Goal: Information Seeking & Learning: Learn about a topic

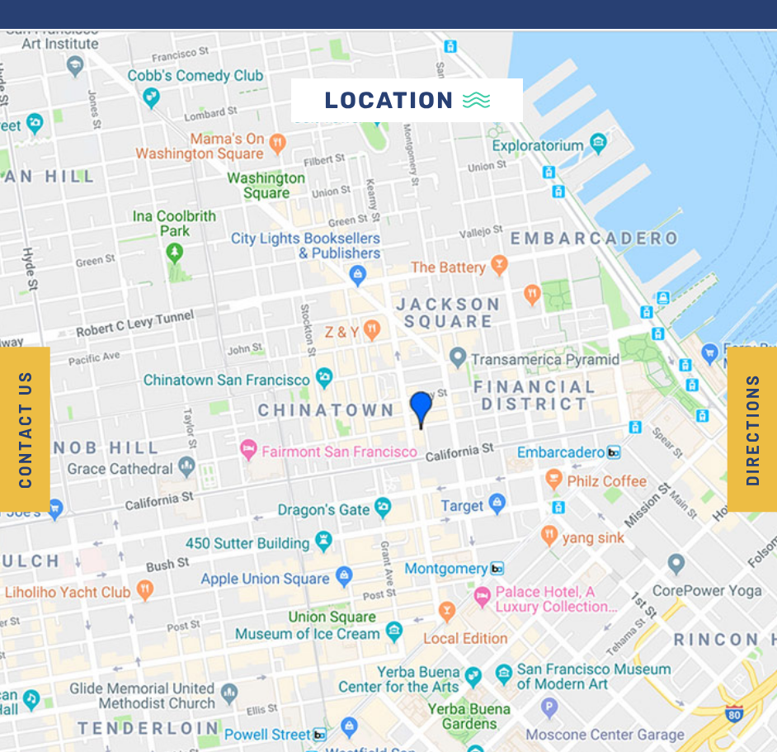
scroll to position [4524, 0]
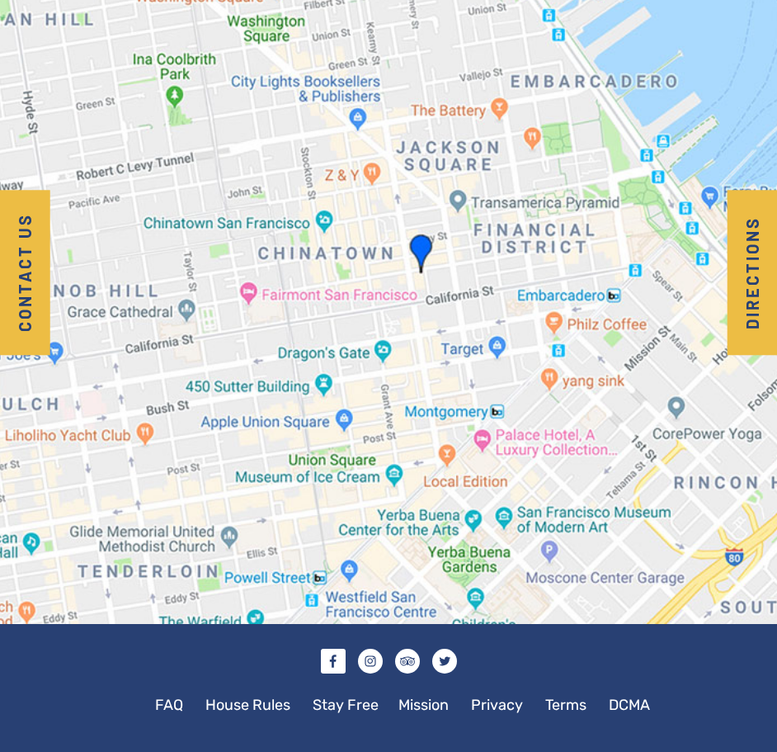
click at [338, 649] on link "Facebook" at bounding box center [333, 661] width 25 height 25
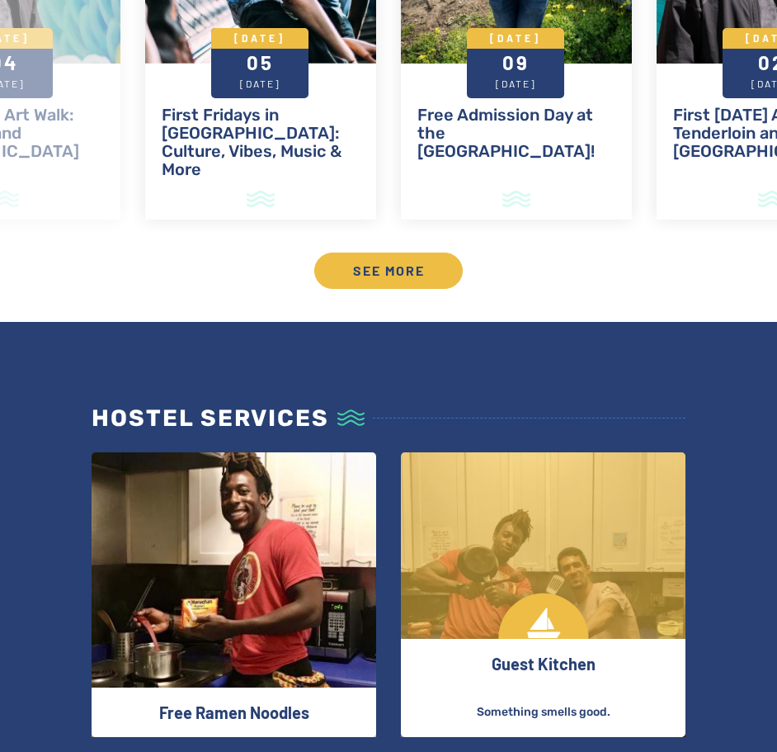
scroll to position [2379, 0]
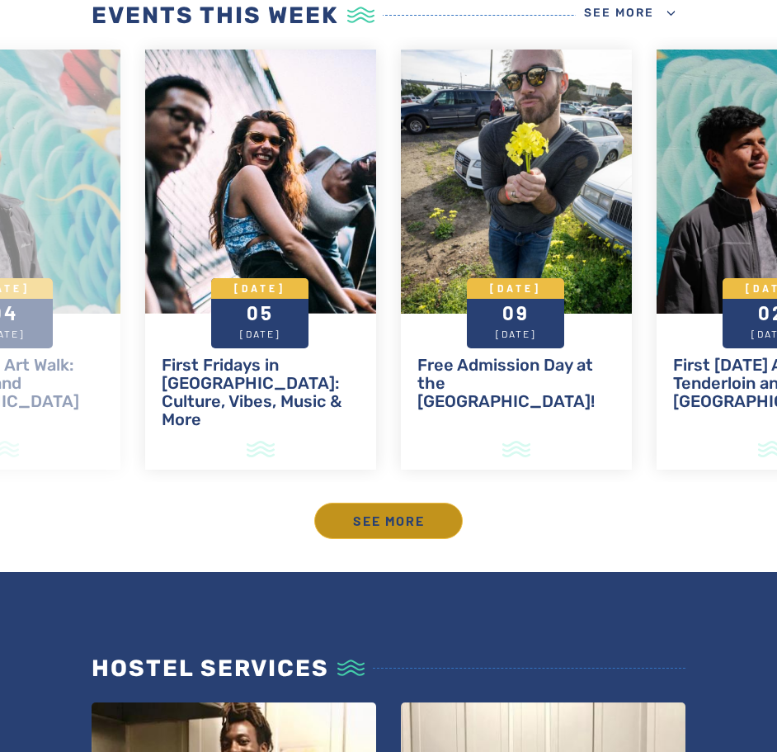
click at [394, 511] on link "See more" at bounding box center [388, 521] width 149 height 36
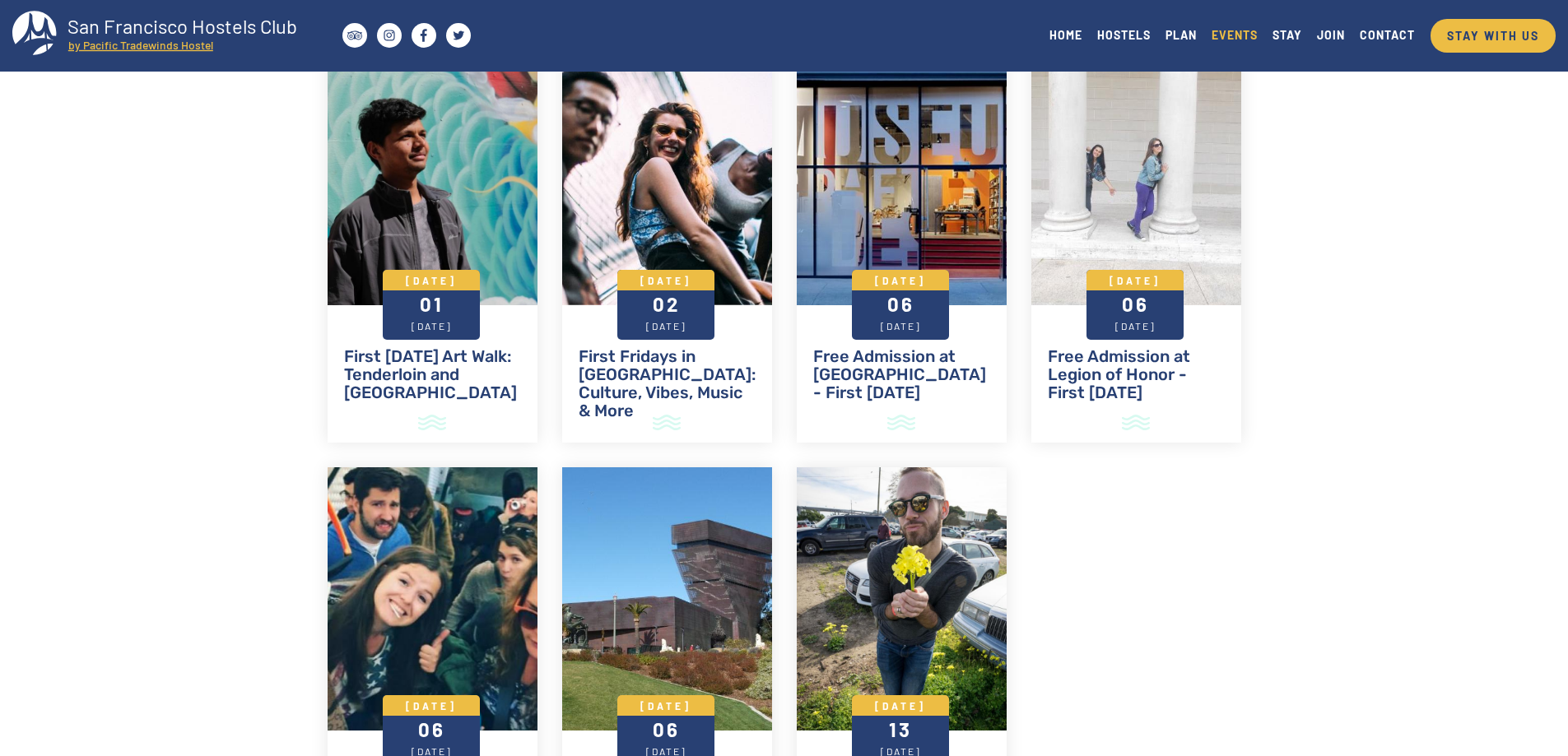
scroll to position [3903, 0]
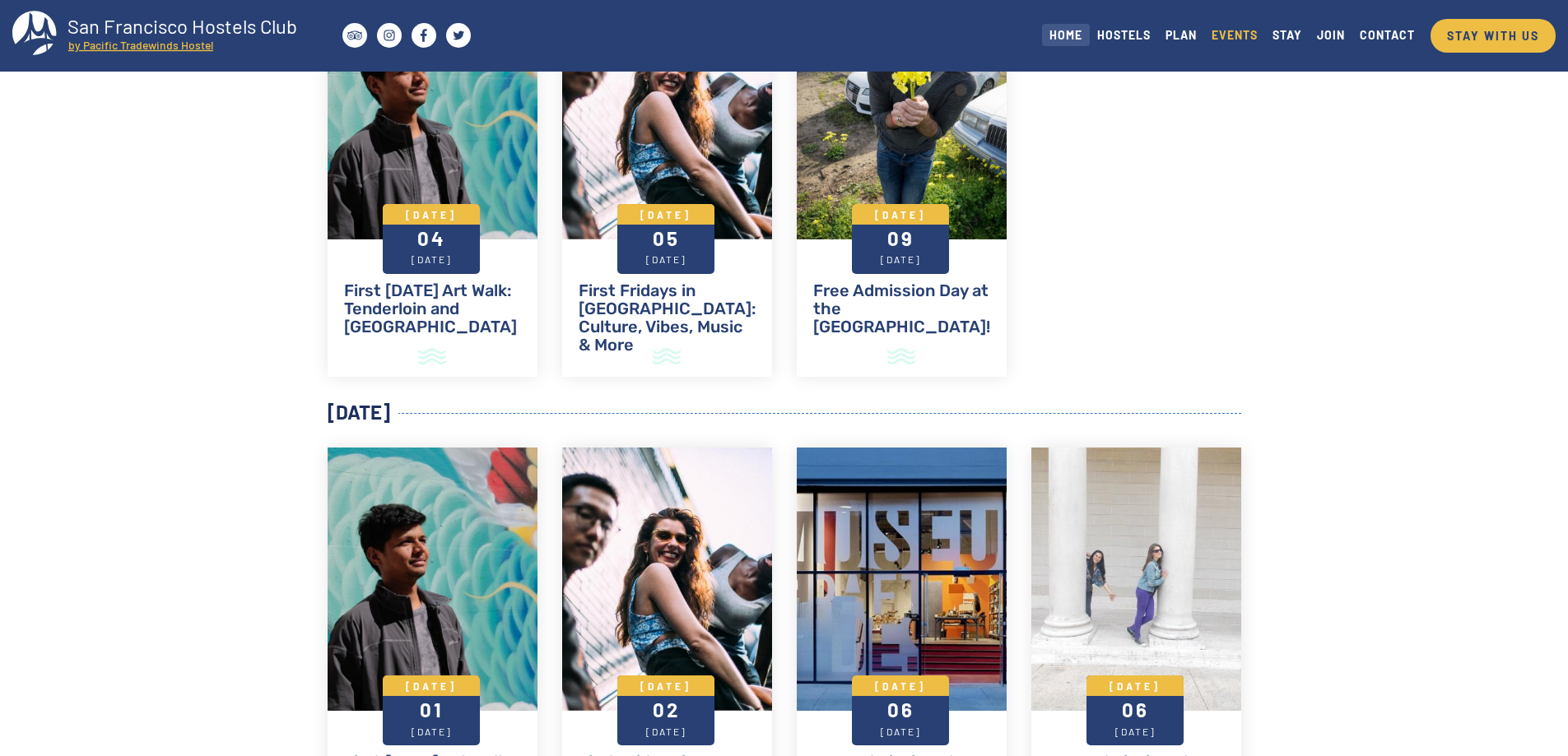
click at [774, 36] on link "HOME" at bounding box center [1066, 35] width 48 height 22
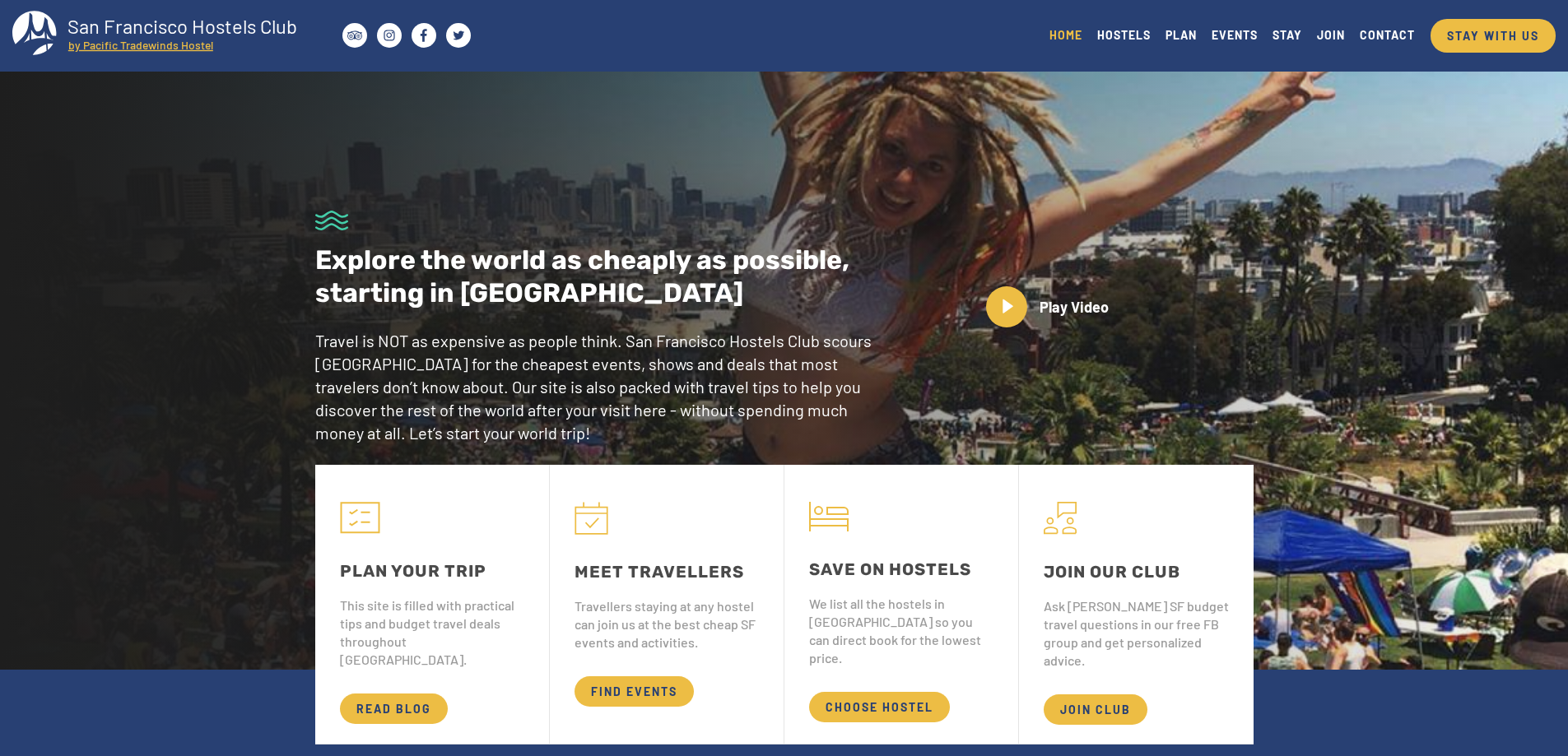
scroll to position [741, 0]
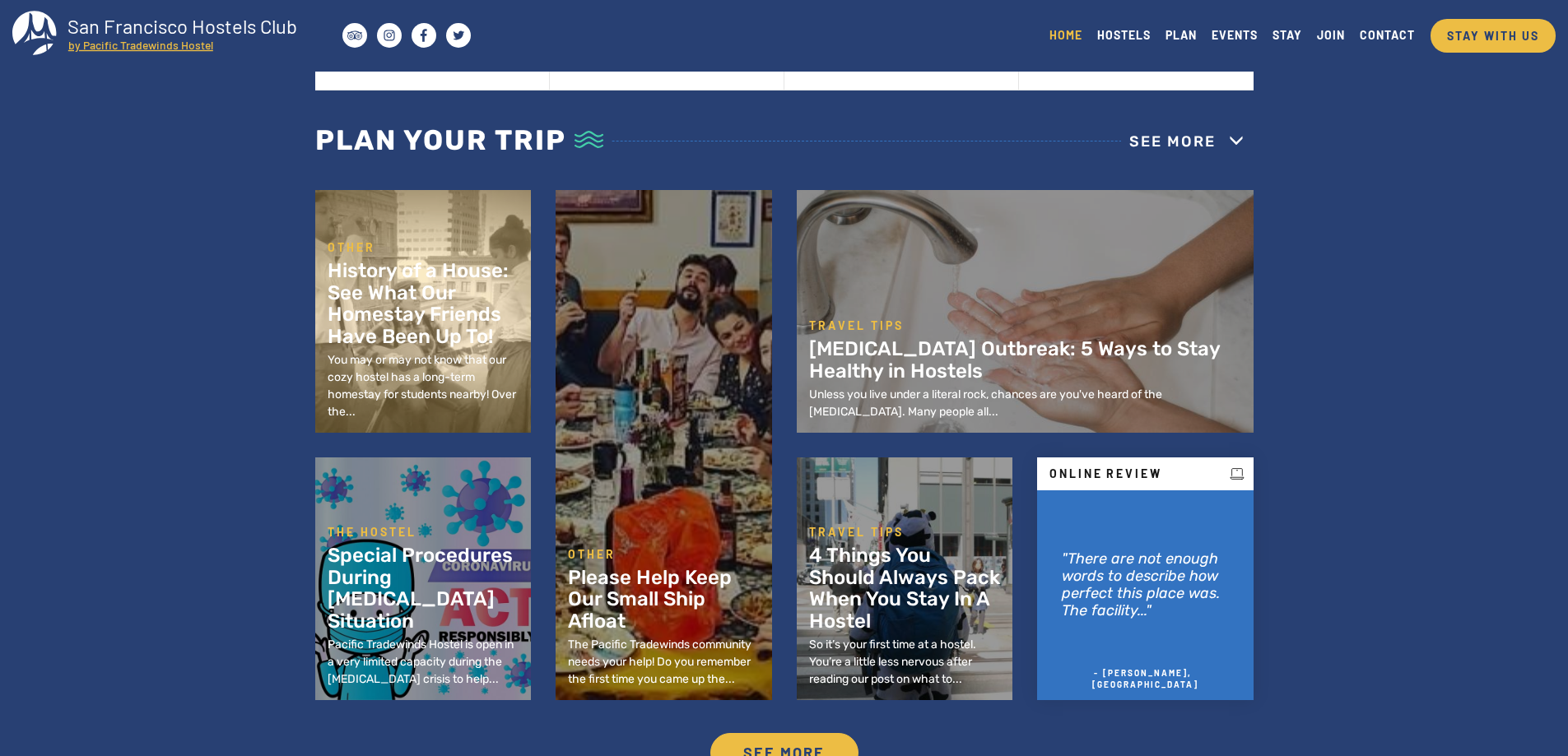
click at [403, 325] on h2 "History of a House: See What Our Homestay Friends Have Been Up To!" at bounding box center [423, 303] width 192 height 87
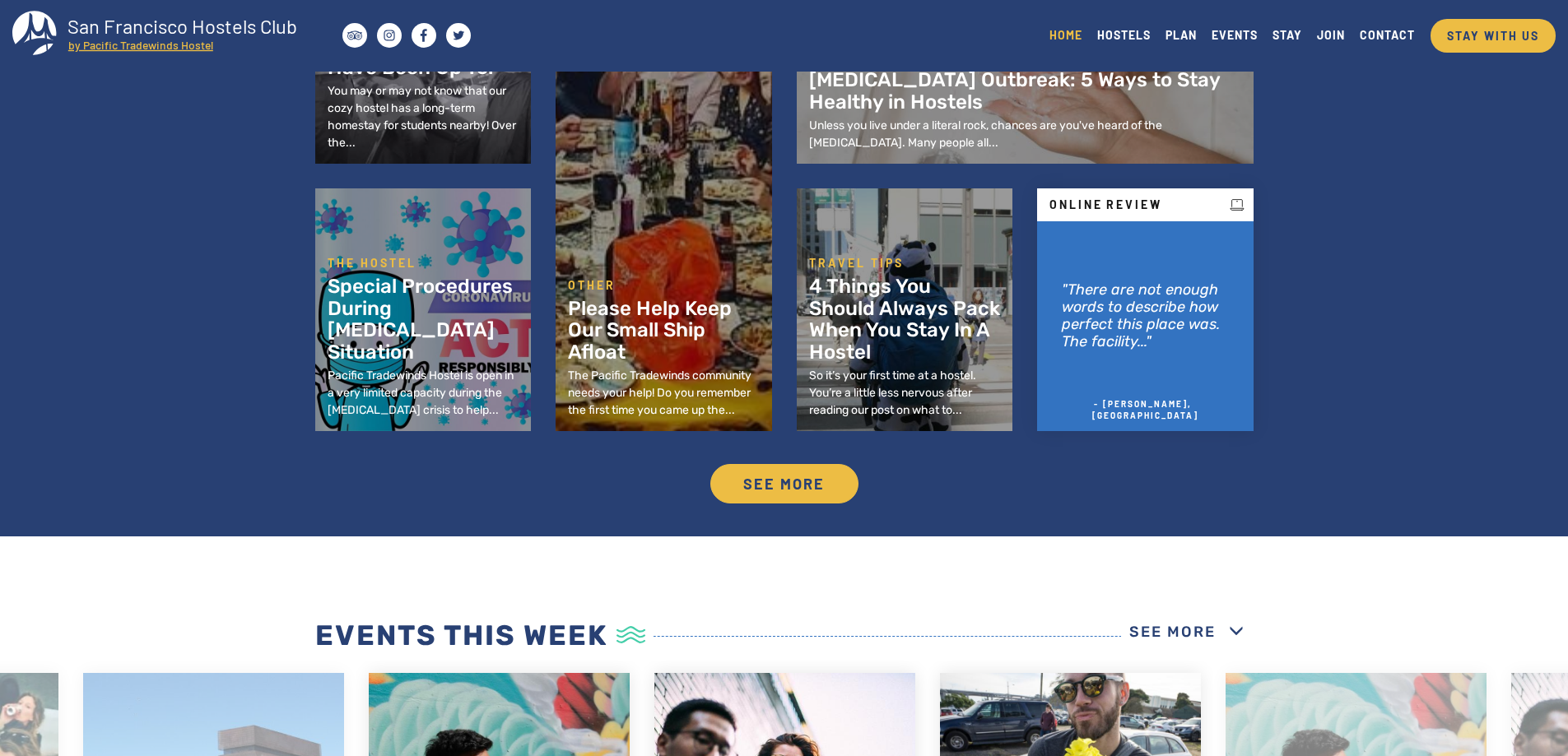
scroll to position [1070, 0]
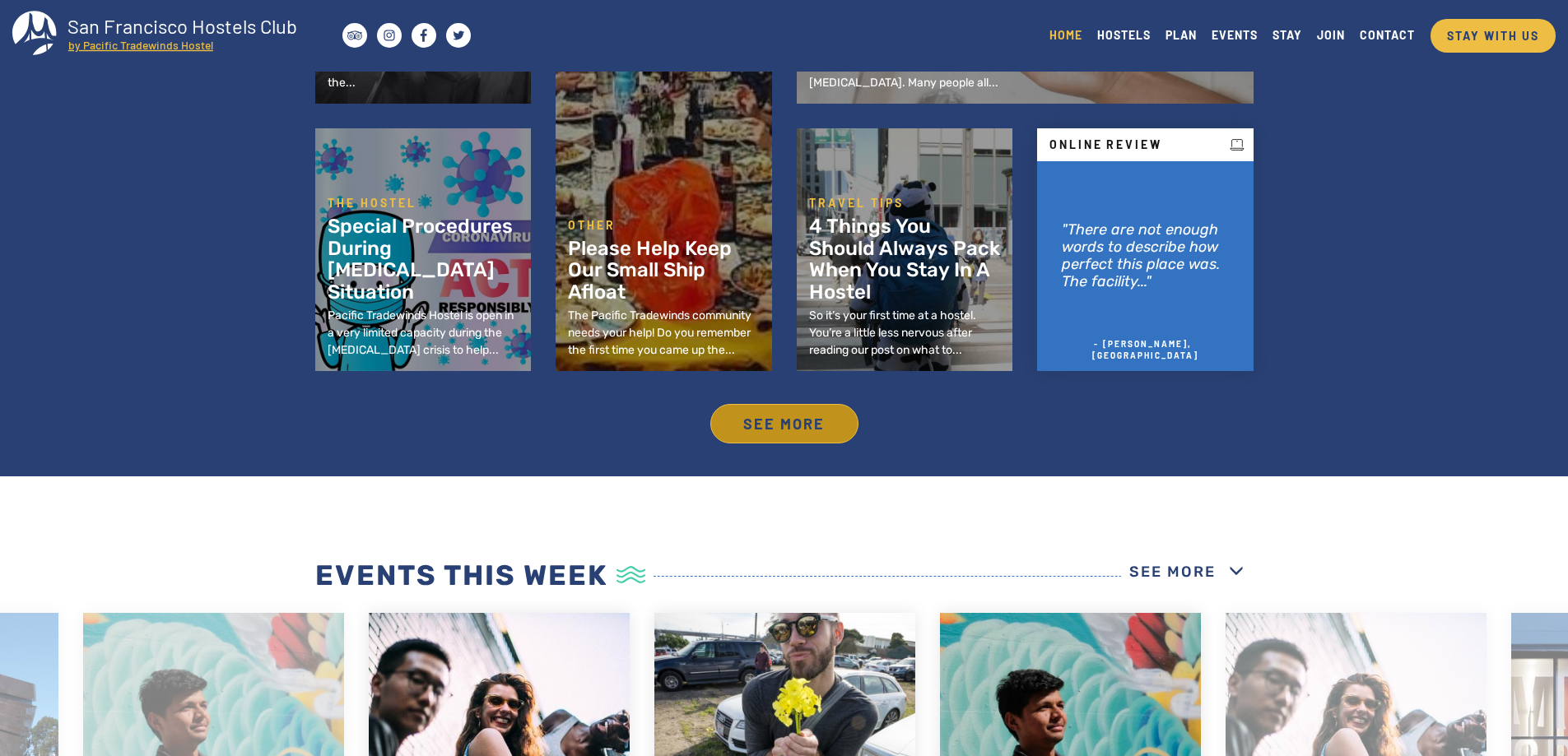
click at [771, 421] on link "See more" at bounding box center [784, 424] width 149 height 40
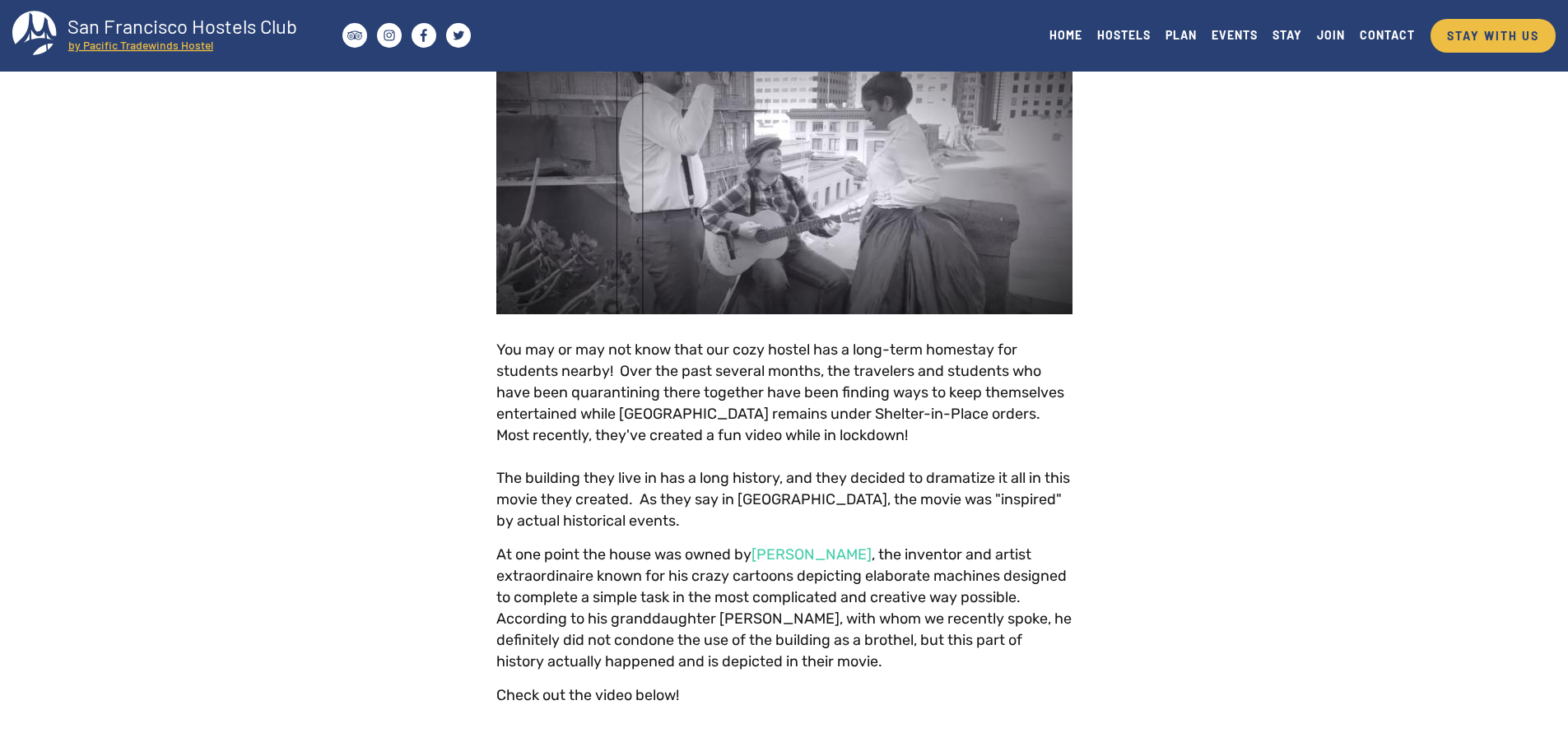
scroll to position [658, 0]
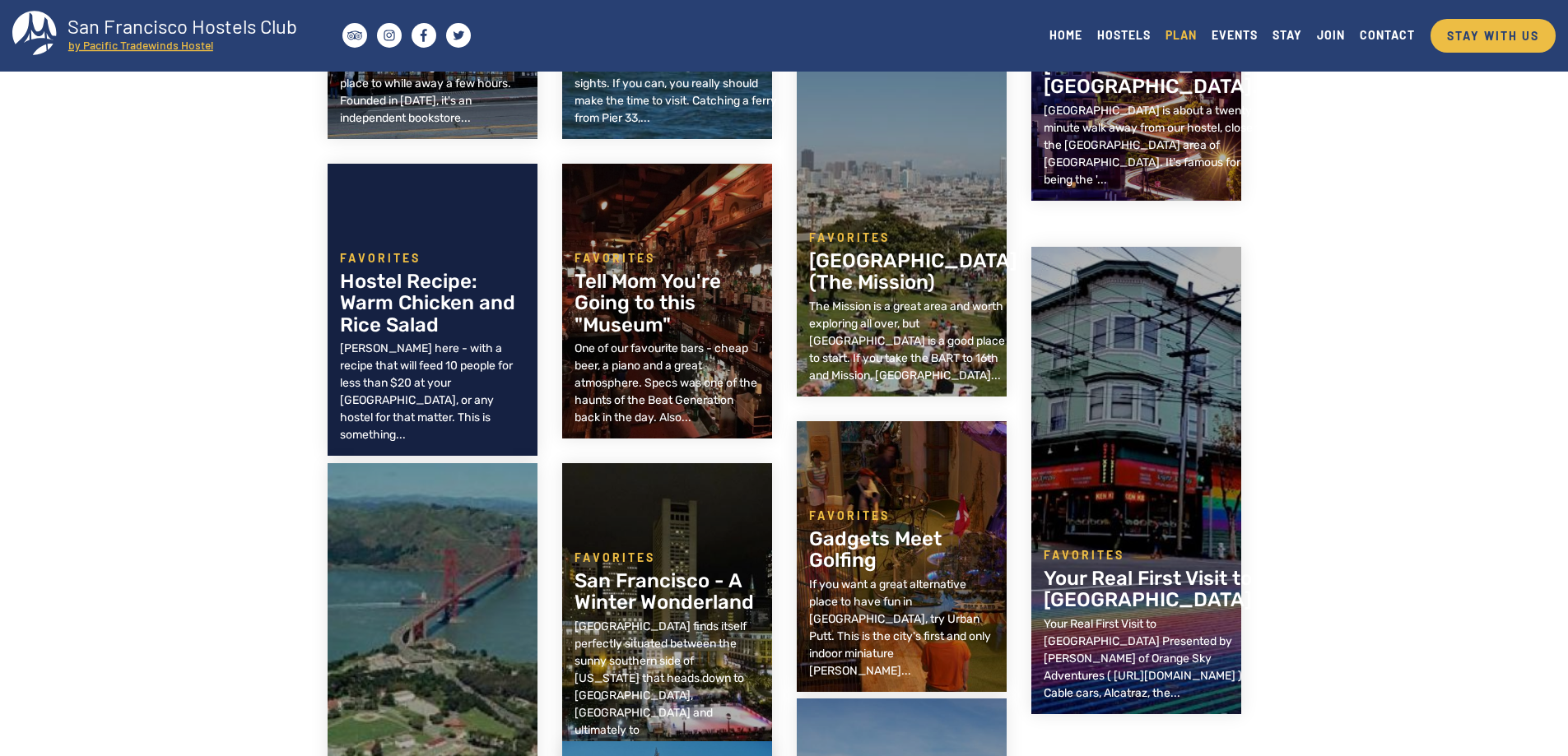
scroll to position [4725, 0]
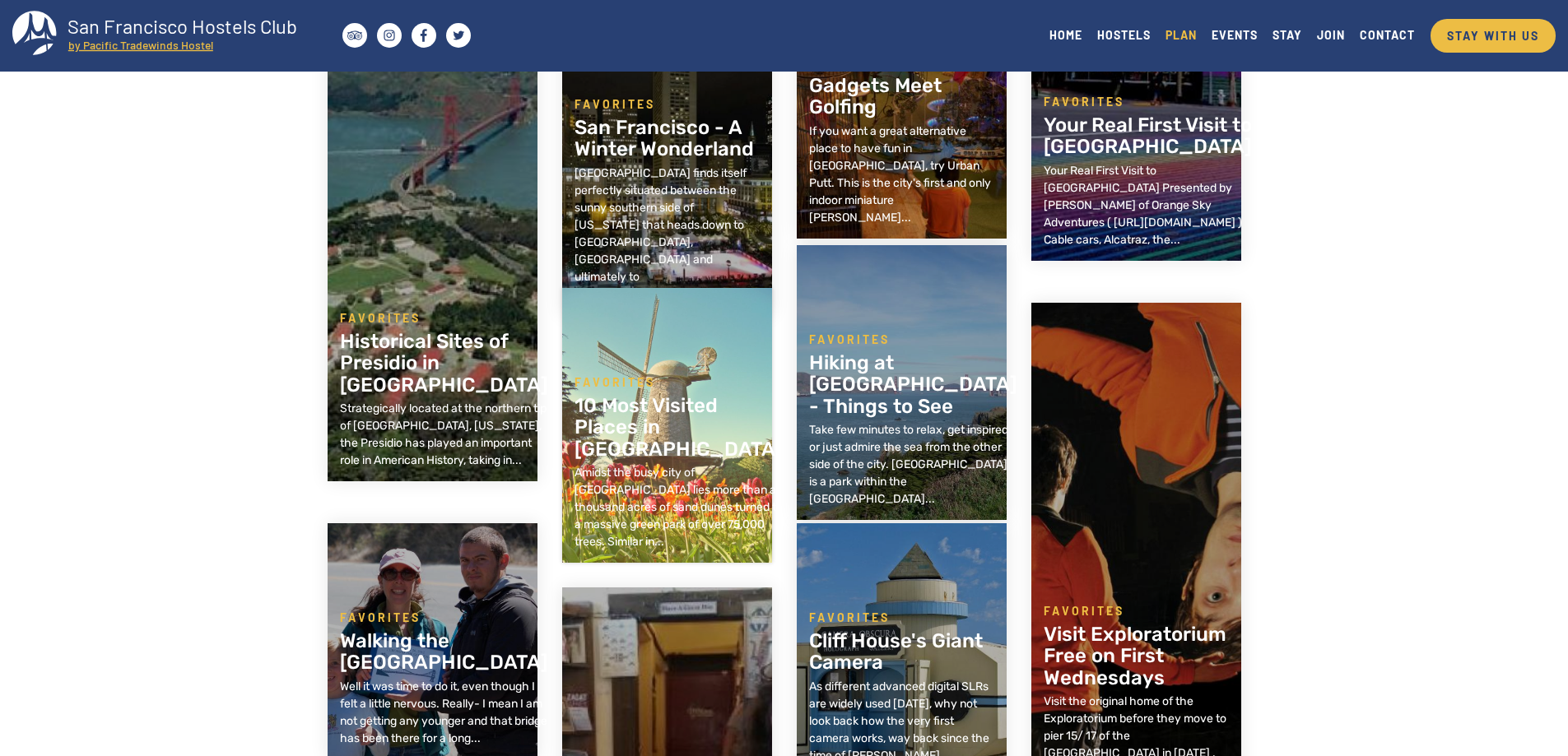
click at [670, 479] on div "Amidst the busy city of San Francisco lies more than a thousand acres of sand d…" at bounding box center [678, 507] width 208 height 87
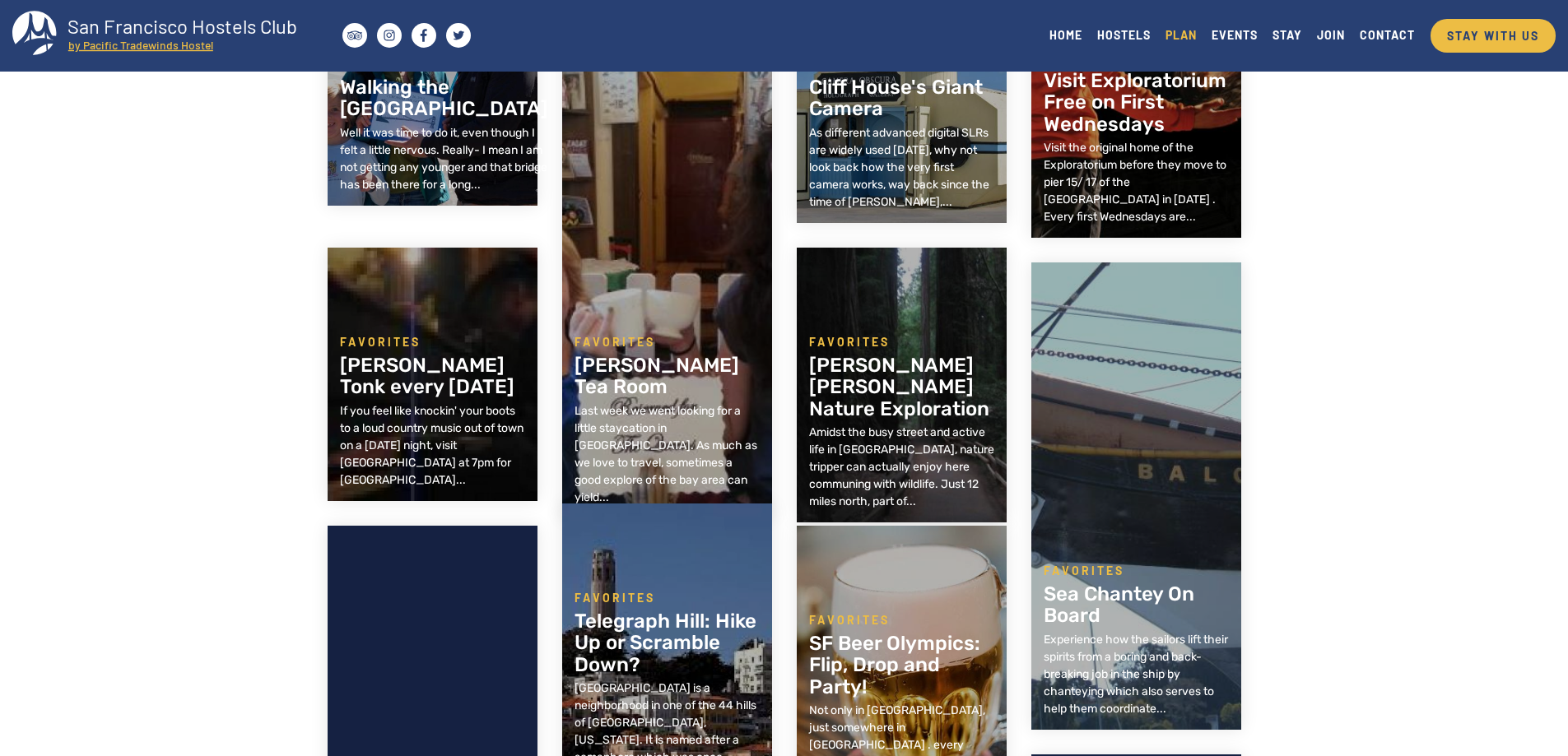
scroll to position [5302, 0]
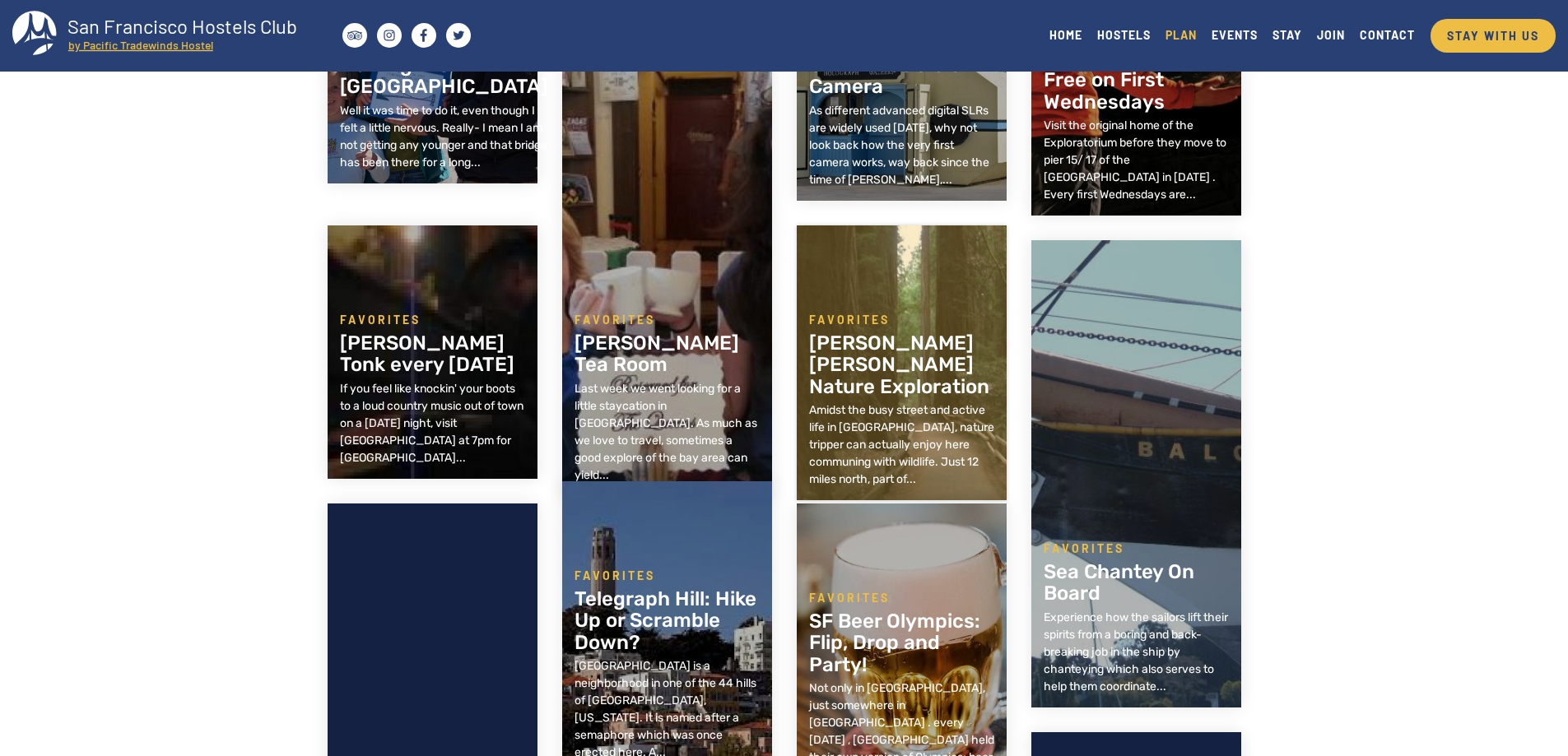
click at [883, 365] on h2 "Muir Woods Nature Exploration" at bounding box center [902, 364] width 186 height 65
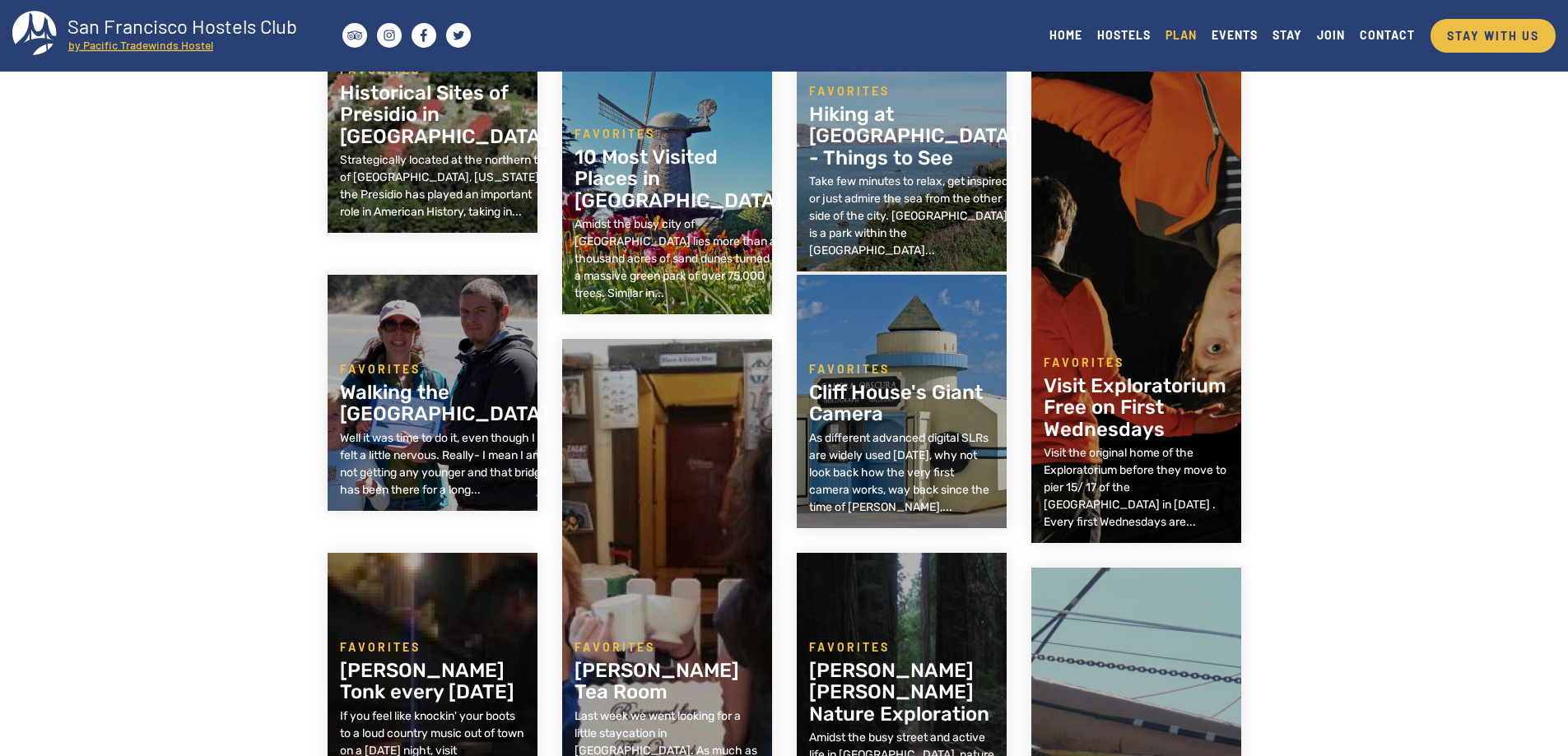
scroll to position [4973, 0]
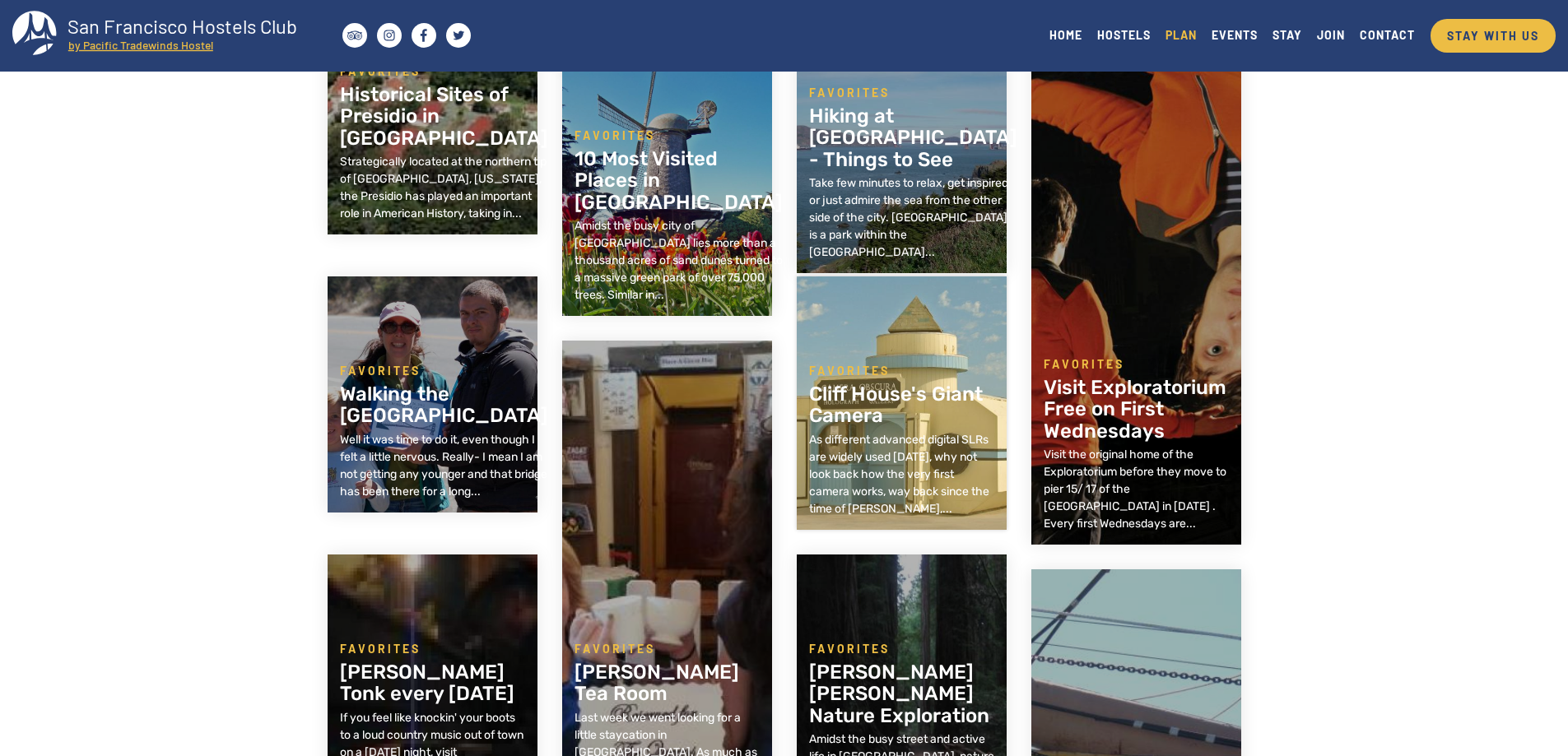
click at [869, 316] on div "Favorites Cliff House's Giant Camera As different advanced digital SLRs are wid…" at bounding box center [902, 403] width 186 height 228
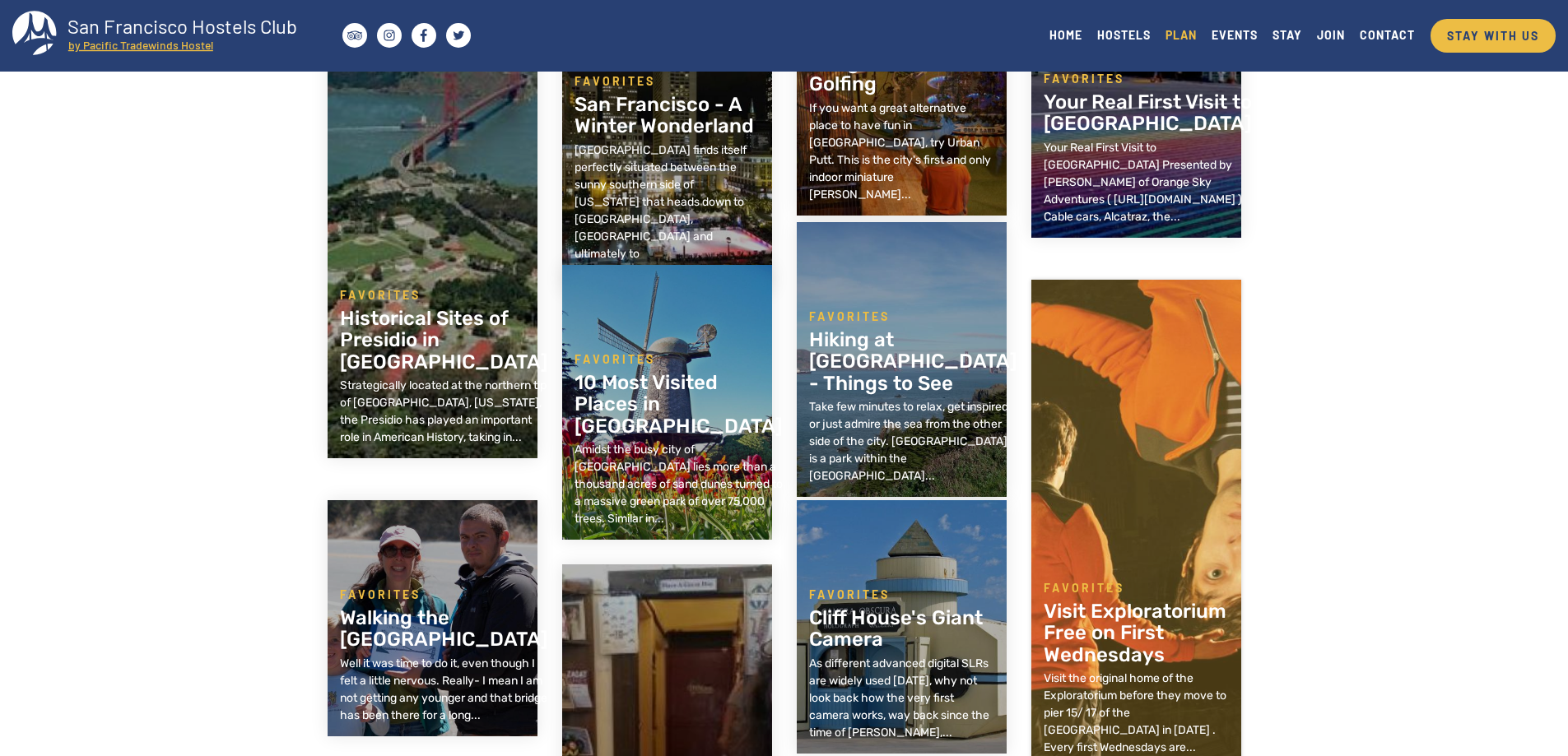
scroll to position [4725, 0]
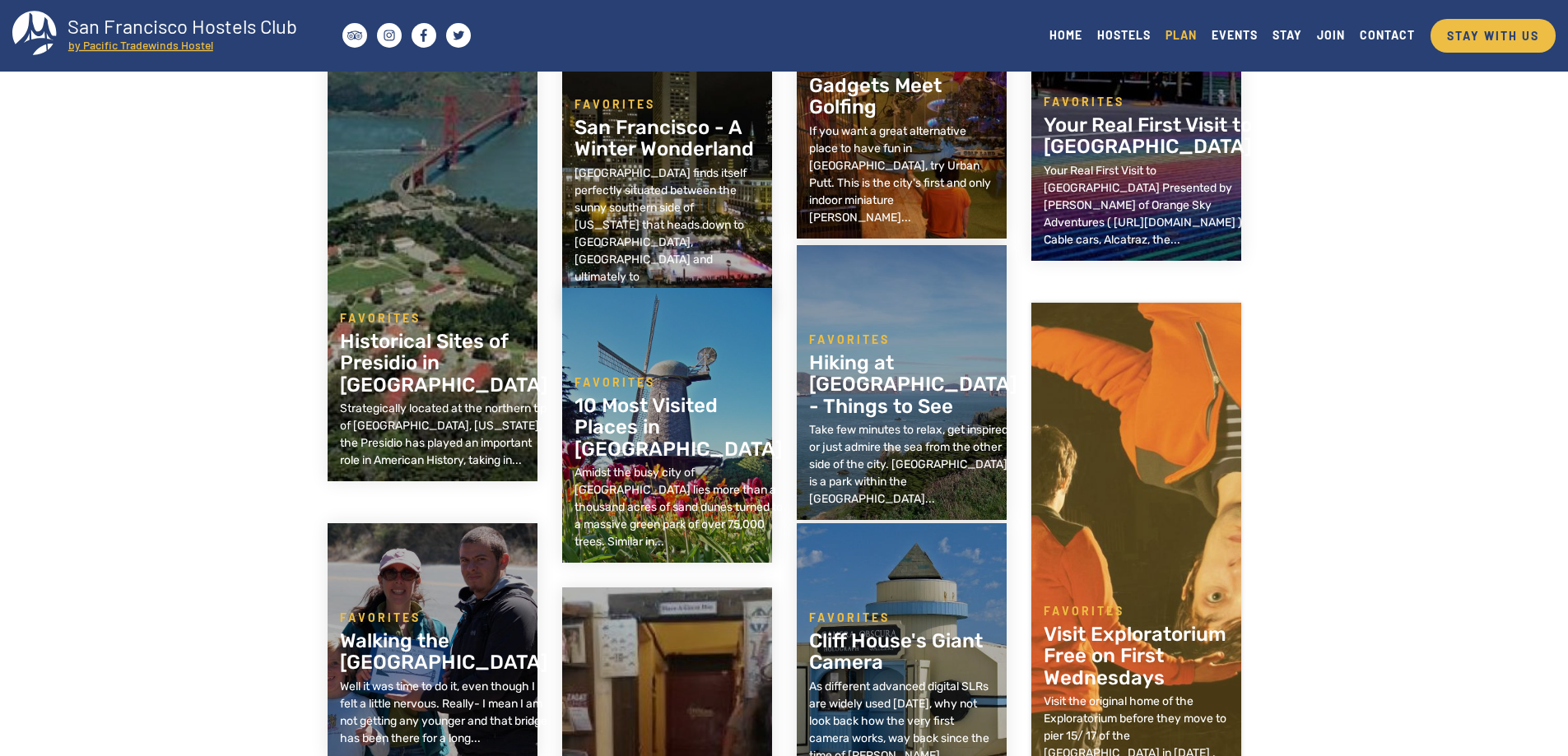
click at [1131, 474] on div "Favorites Visit Exploratorium Free on First Wednesdays Visit the original home …" at bounding box center [1136, 547] width 186 height 464
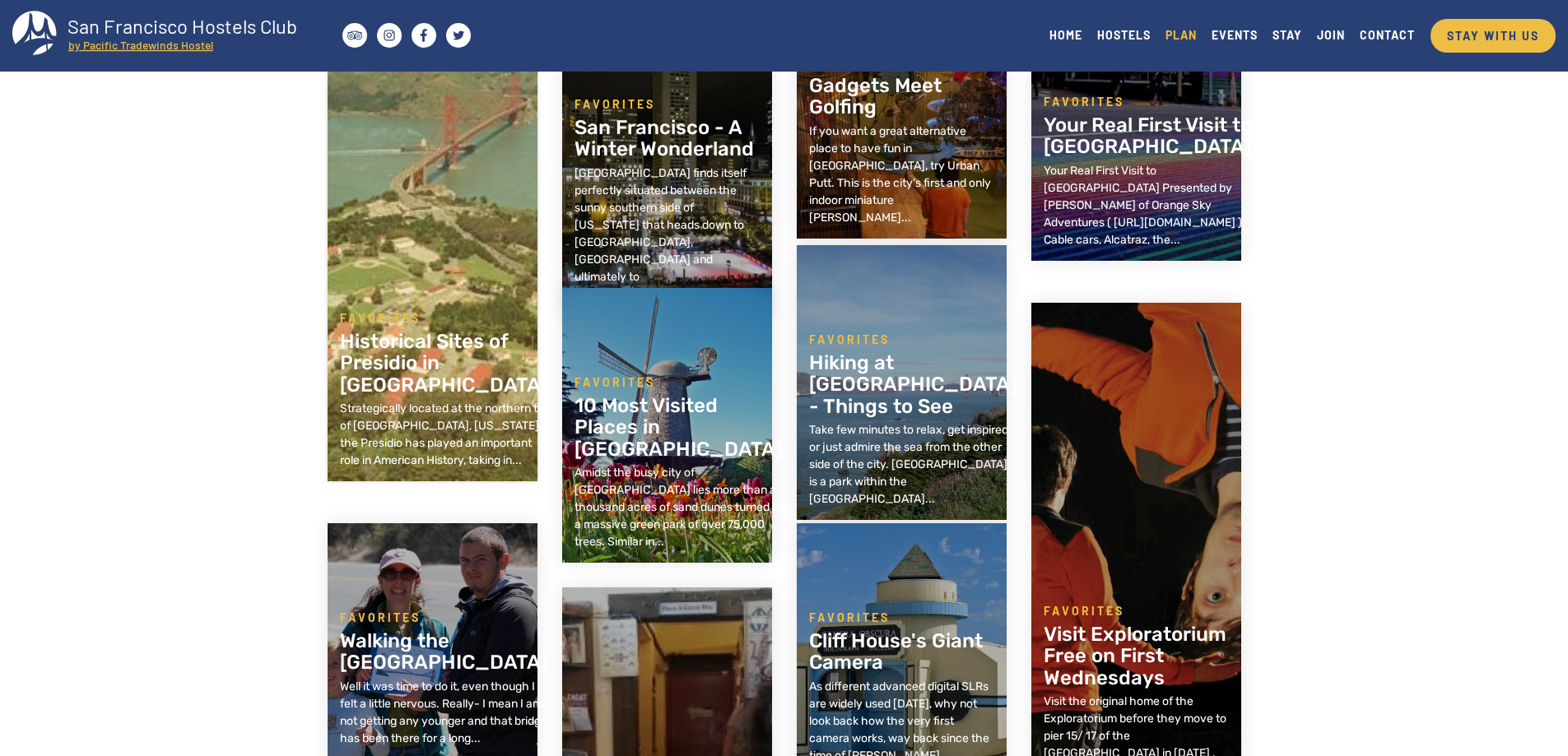
click at [459, 363] on h2 "Historical Sites of Presidio in San Francisco" at bounding box center [444, 363] width 208 height 65
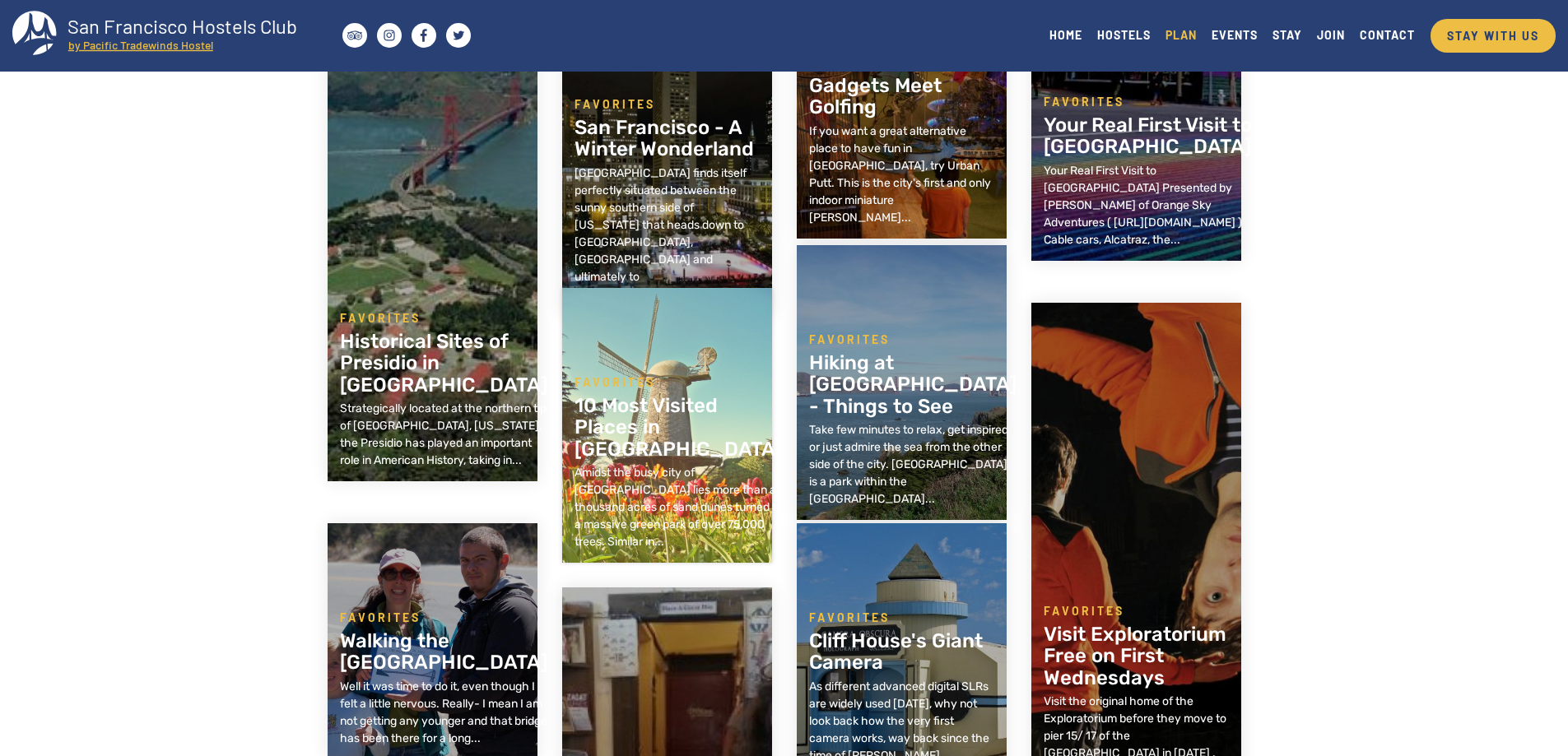
click at [621, 440] on h2 "10 Most Visited Places in Golden Gate Park" at bounding box center [678, 427] width 208 height 65
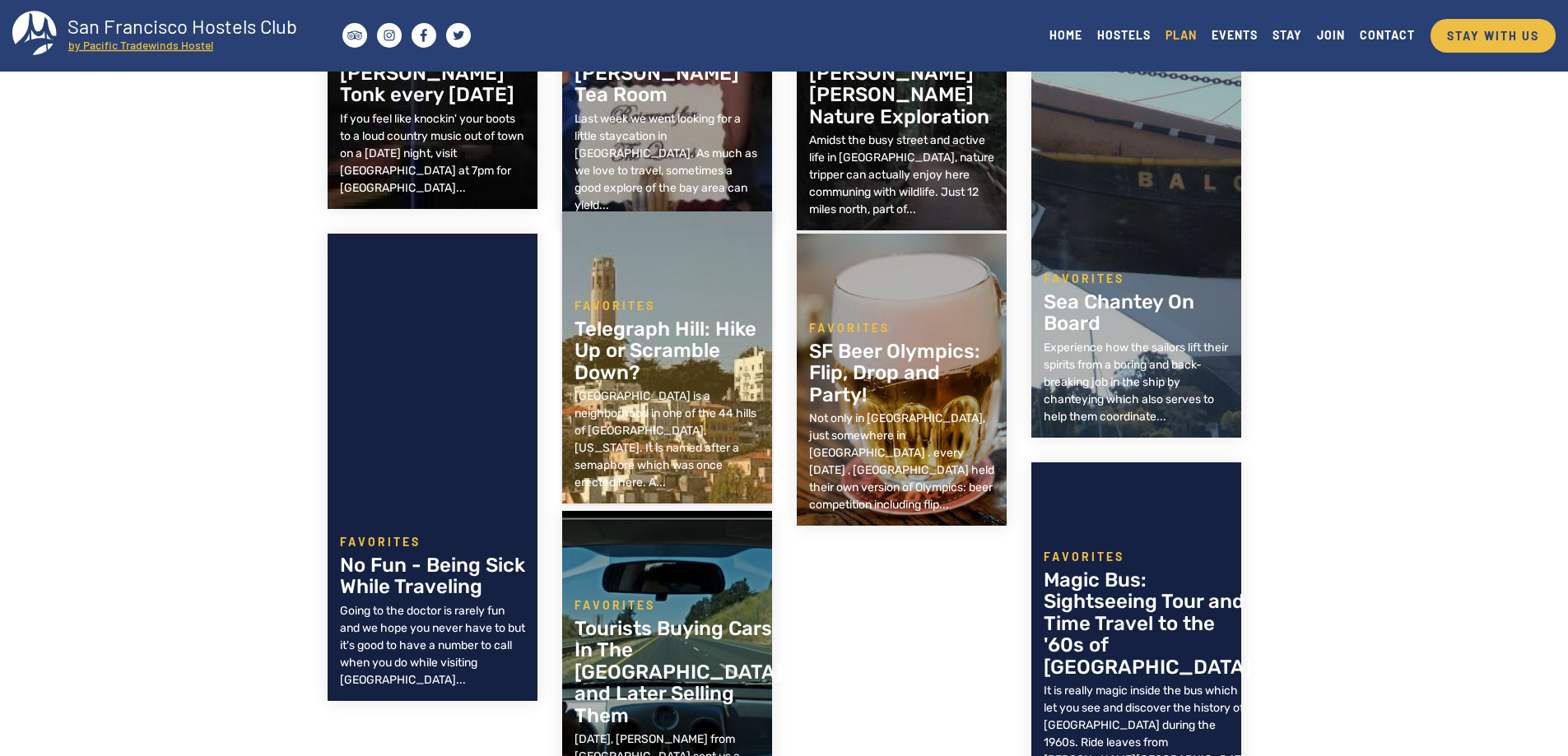
scroll to position [5735, 0]
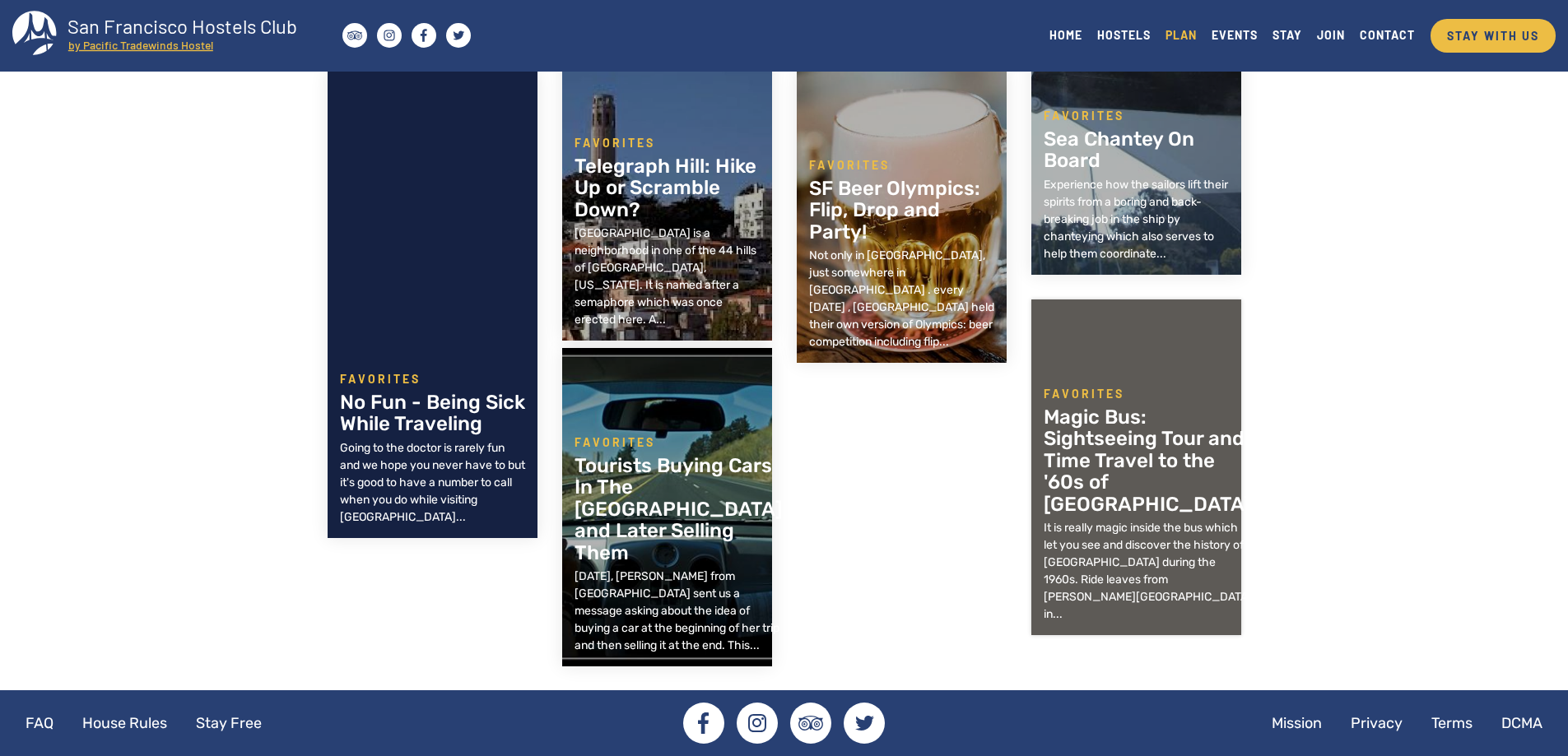
click at [1105, 487] on h2 "Magic Bus: Sightseeing Tour and Time Travel to the '60s of [GEOGRAPHIC_DATA]" at bounding box center [1147, 461] width 208 height 109
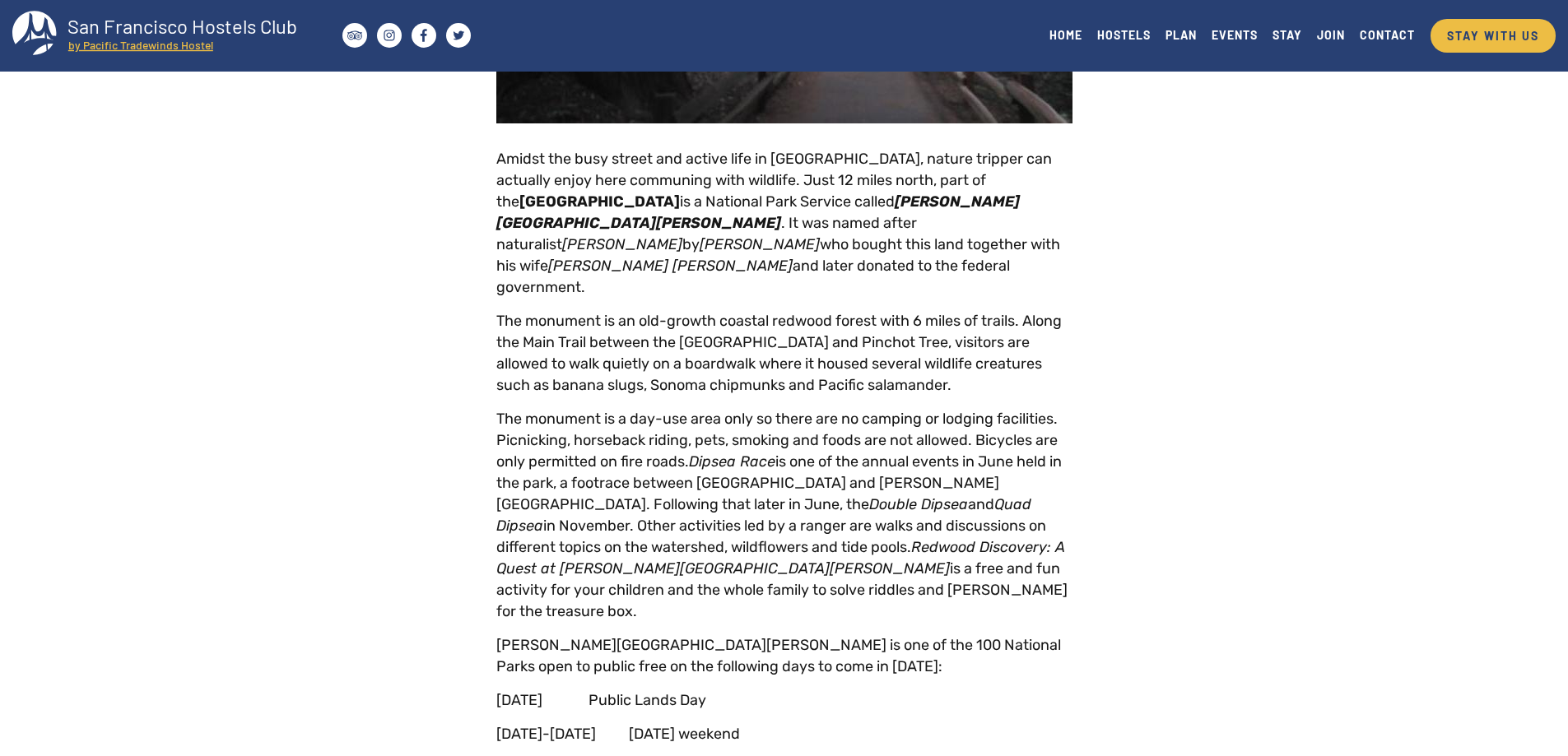
scroll to position [83, 0]
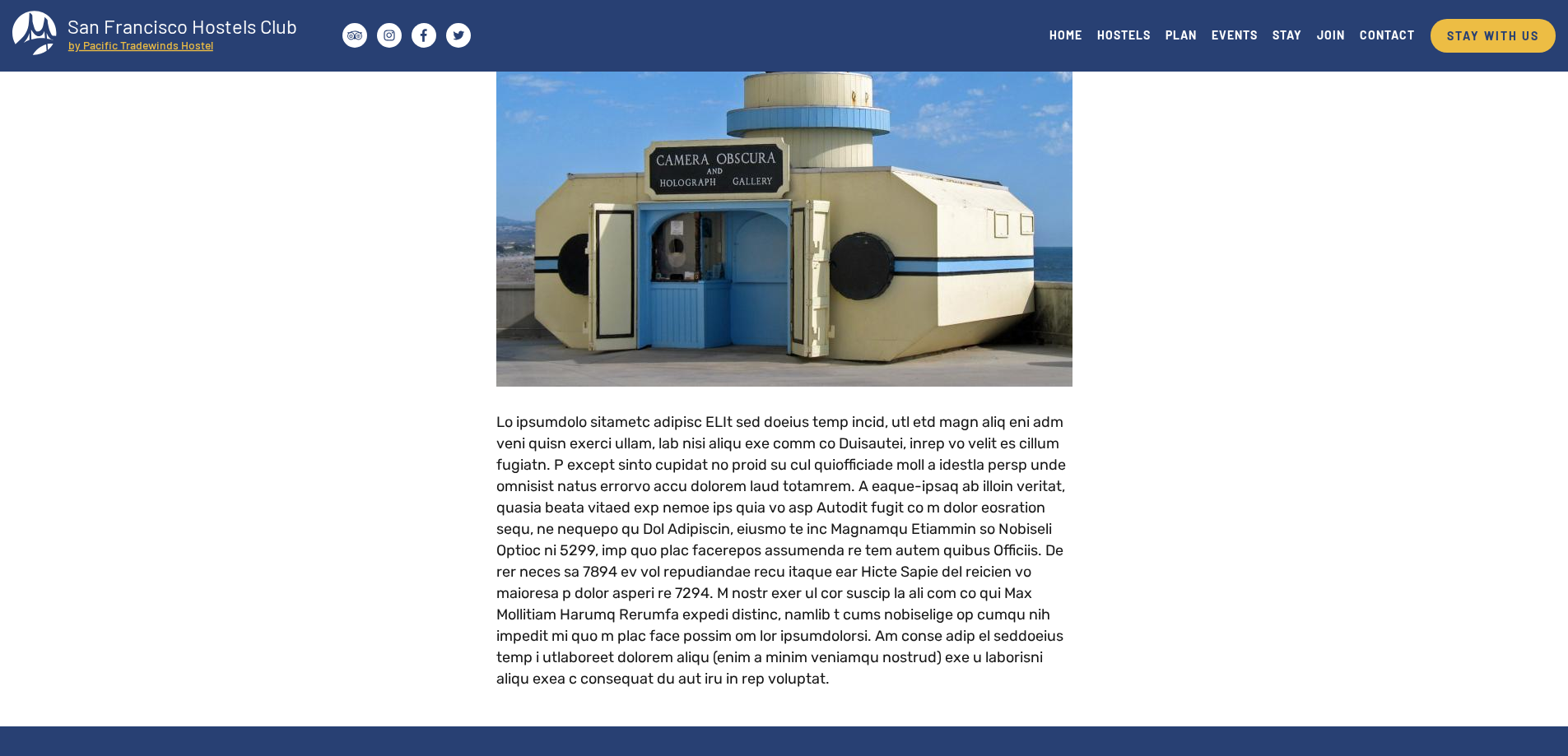
scroll to position [247, 0]
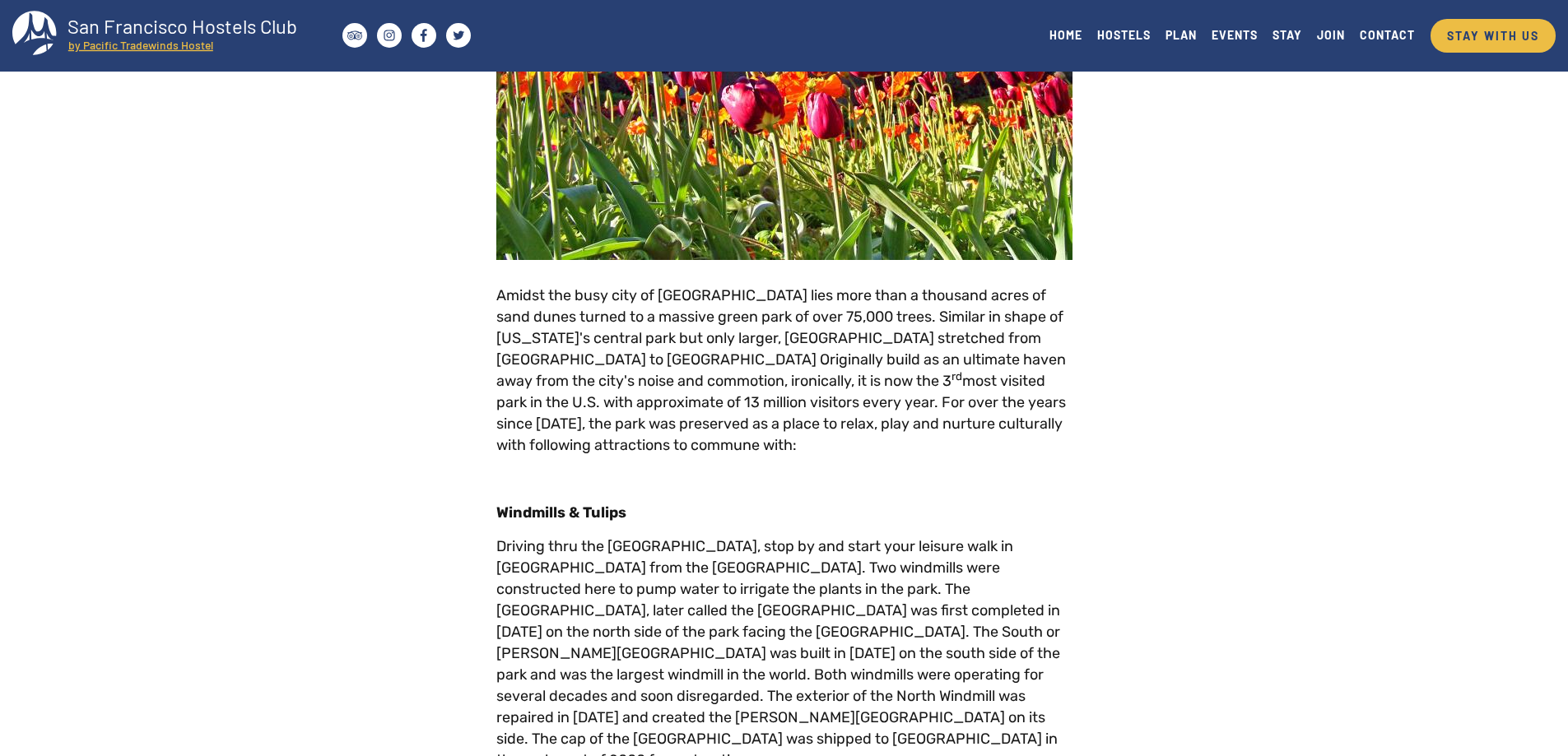
scroll to position [83, 0]
